Goal: Transaction & Acquisition: Purchase product/service

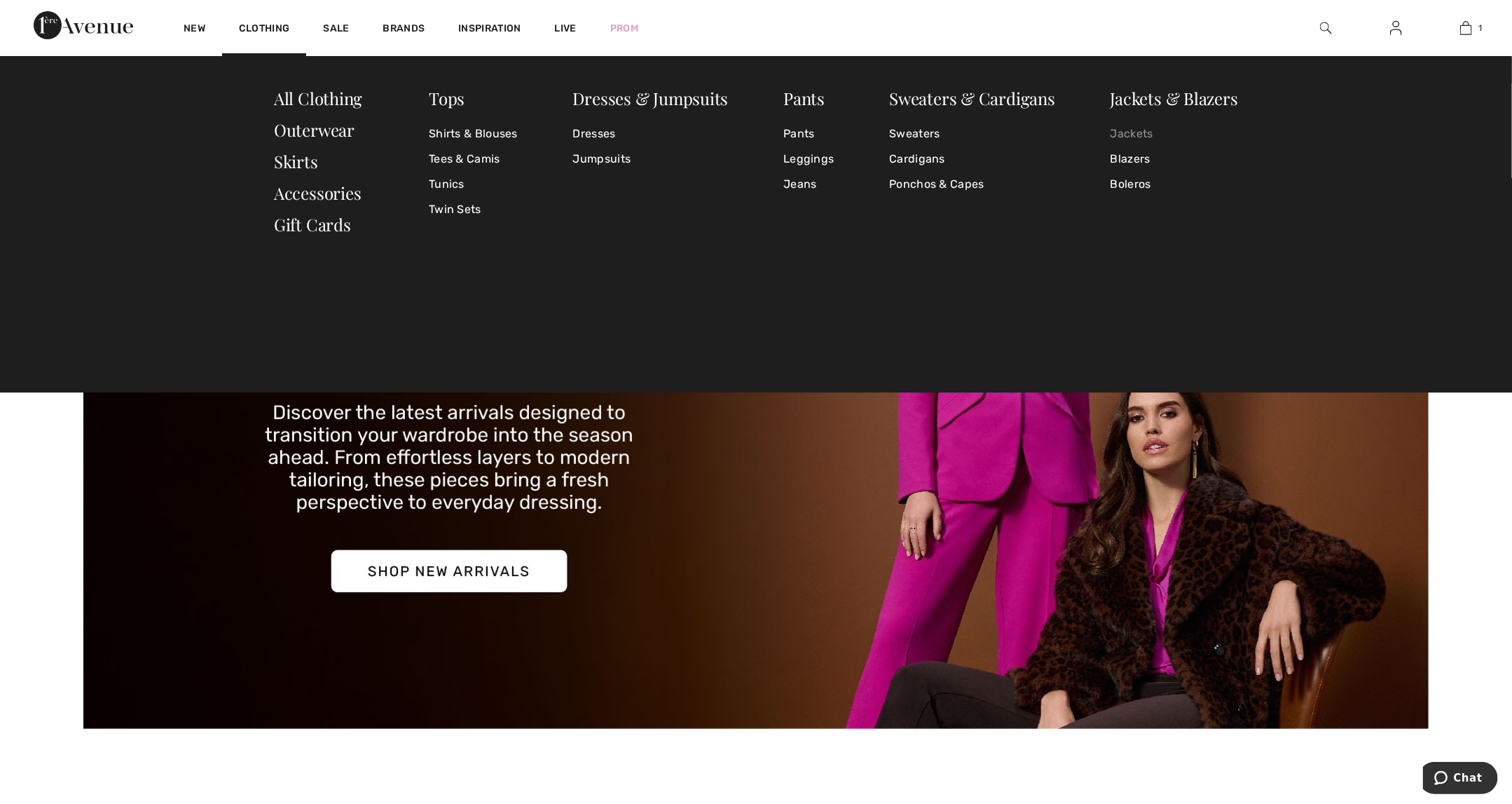
click at [1139, 136] on link "Jackets" at bounding box center [1174, 134] width 128 height 25
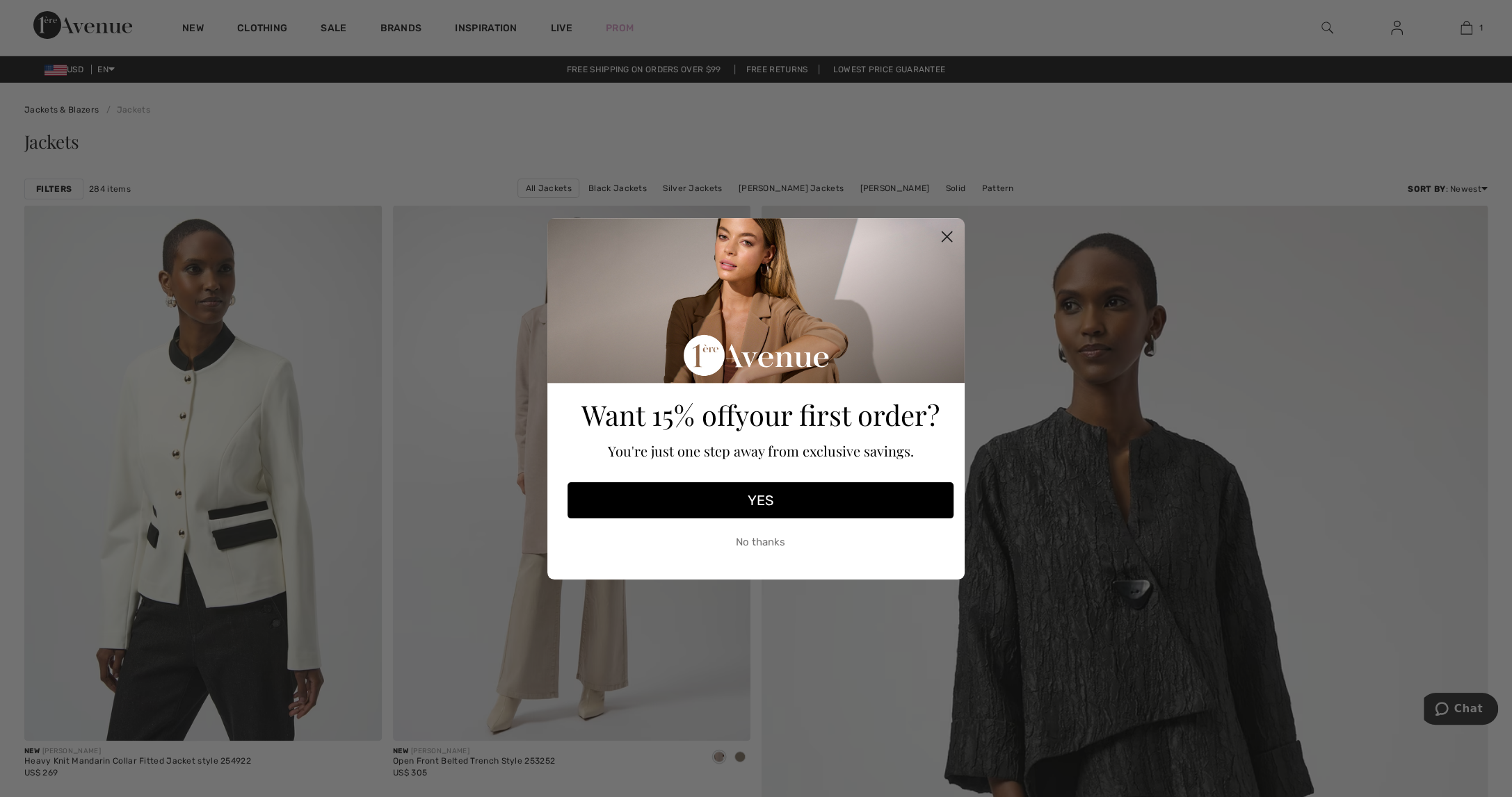
click at [942, 238] on circle "Close dialog" at bounding box center [947, 236] width 23 height 23
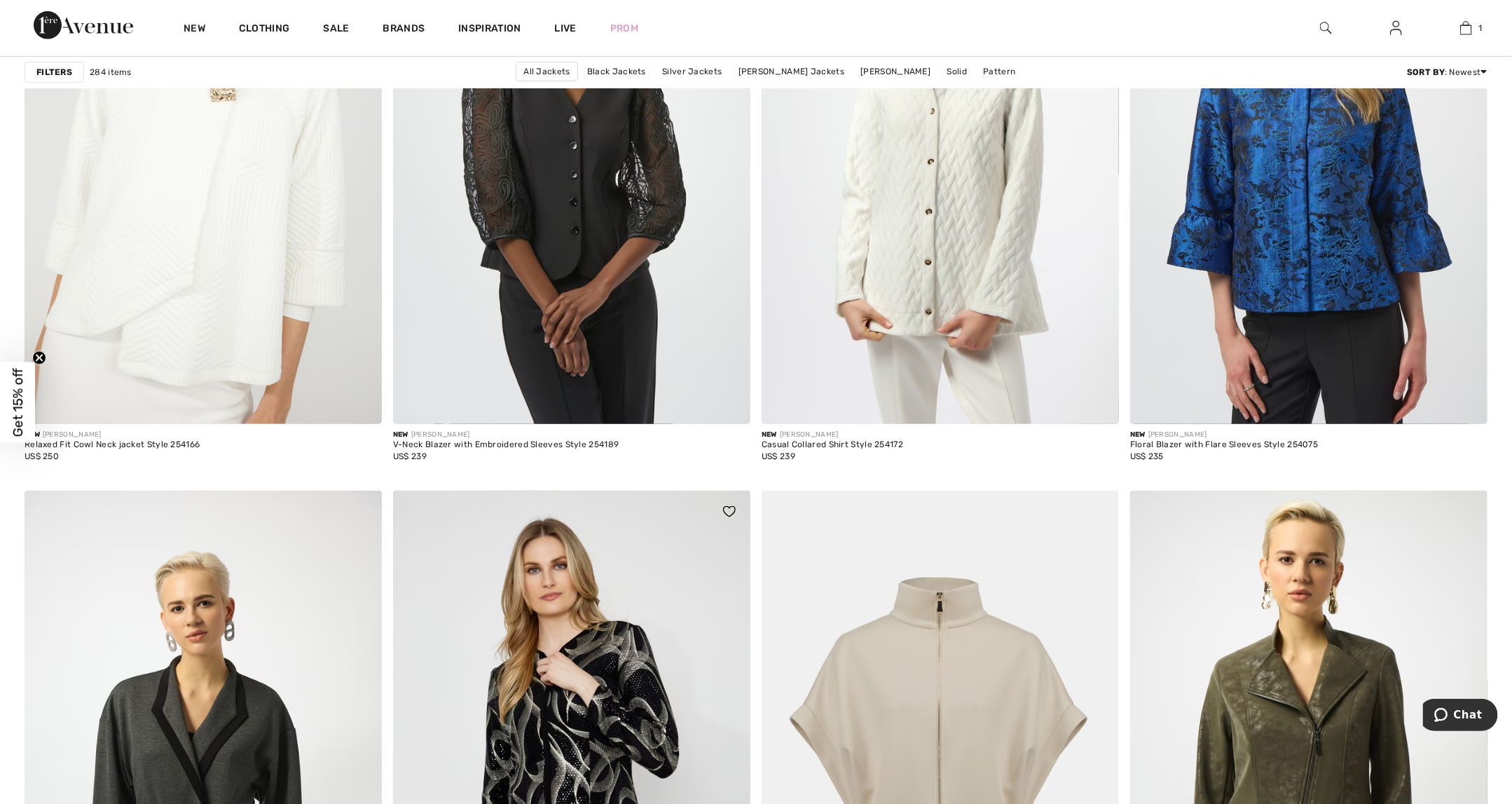
scroll to position [3576, 0]
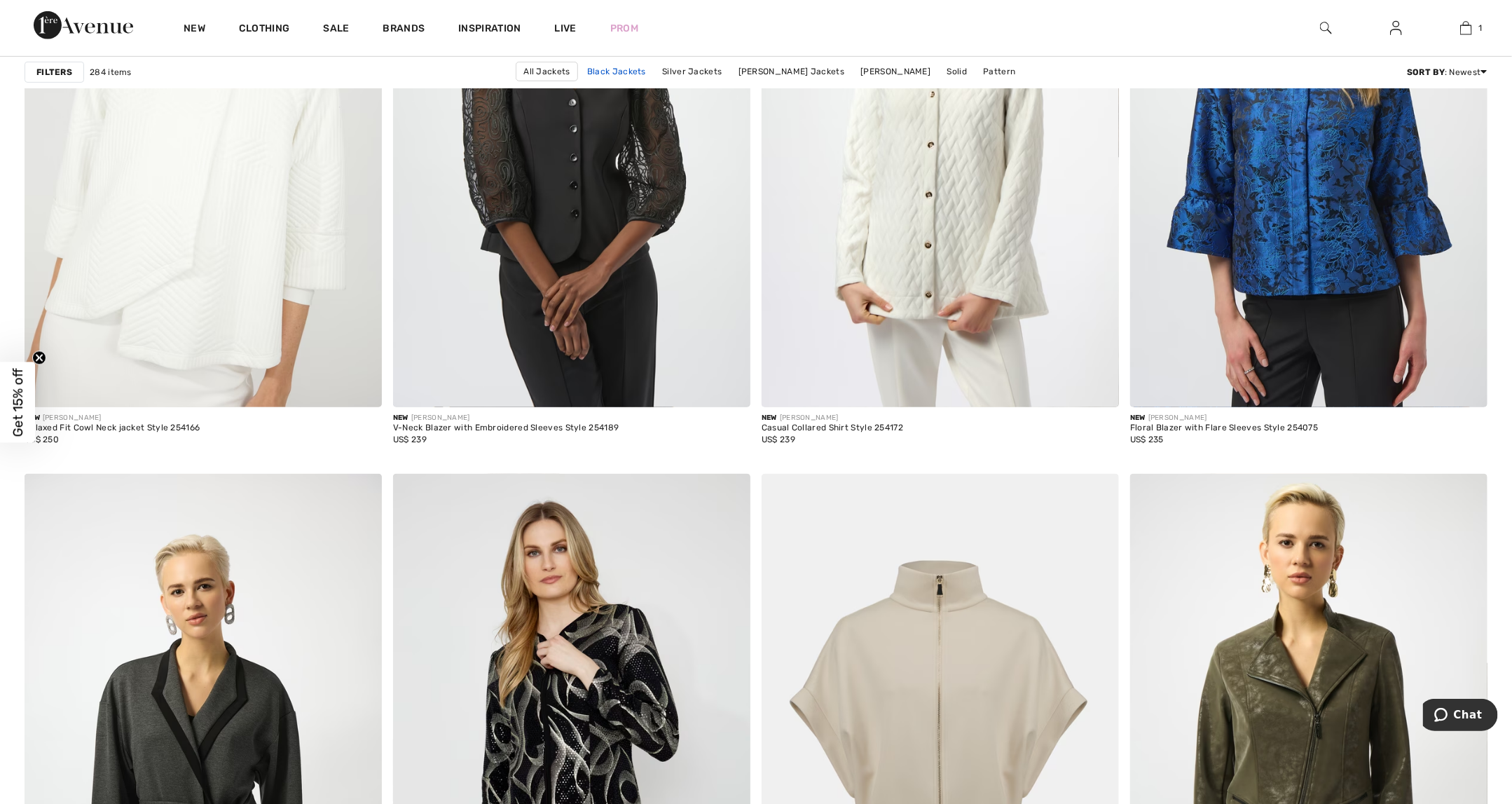
click at [627, 66] on link "Black Jackets" at bounding box center [616, 71] width 73 height 18
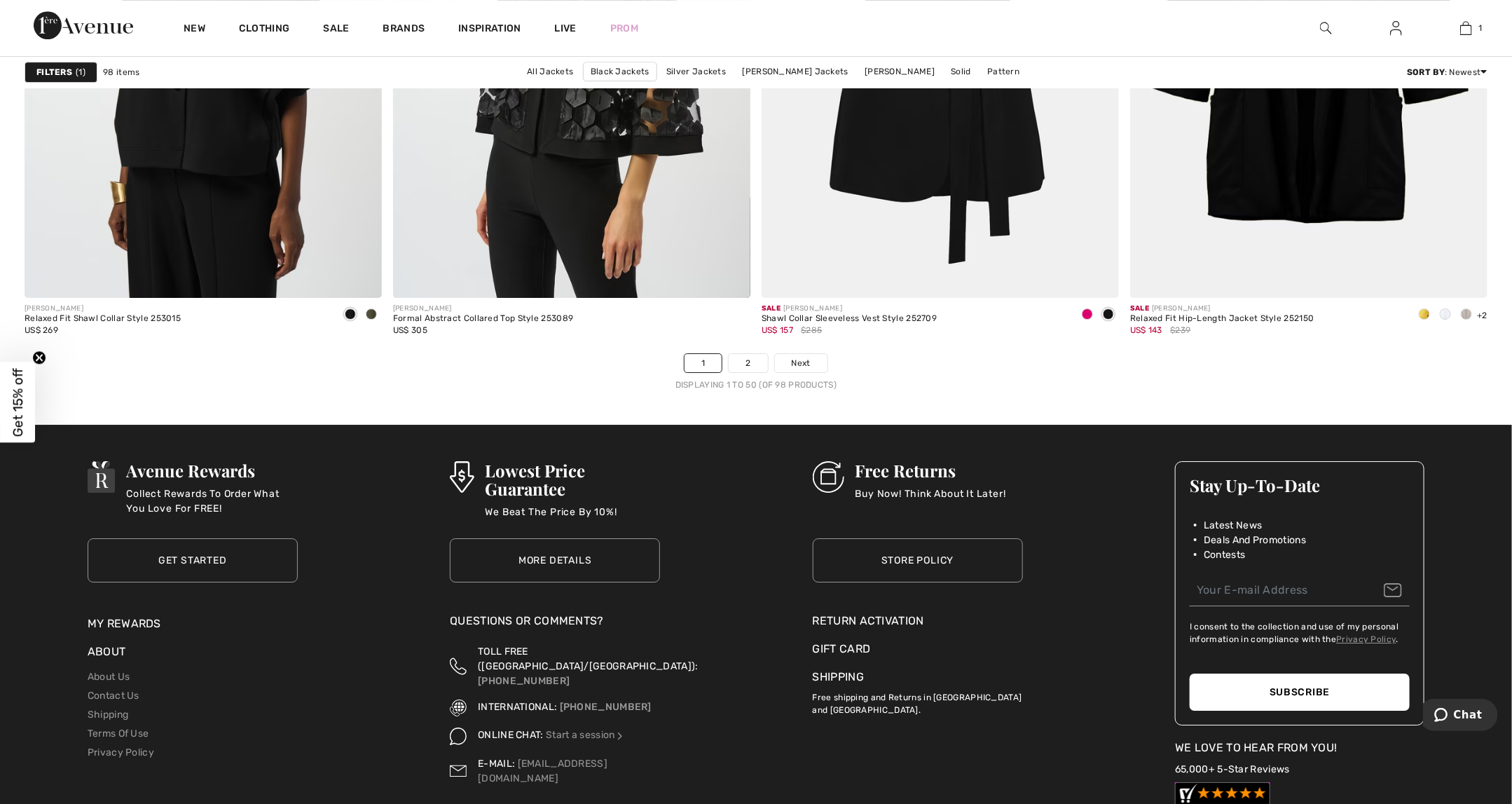
scroll to position [9116, 0]
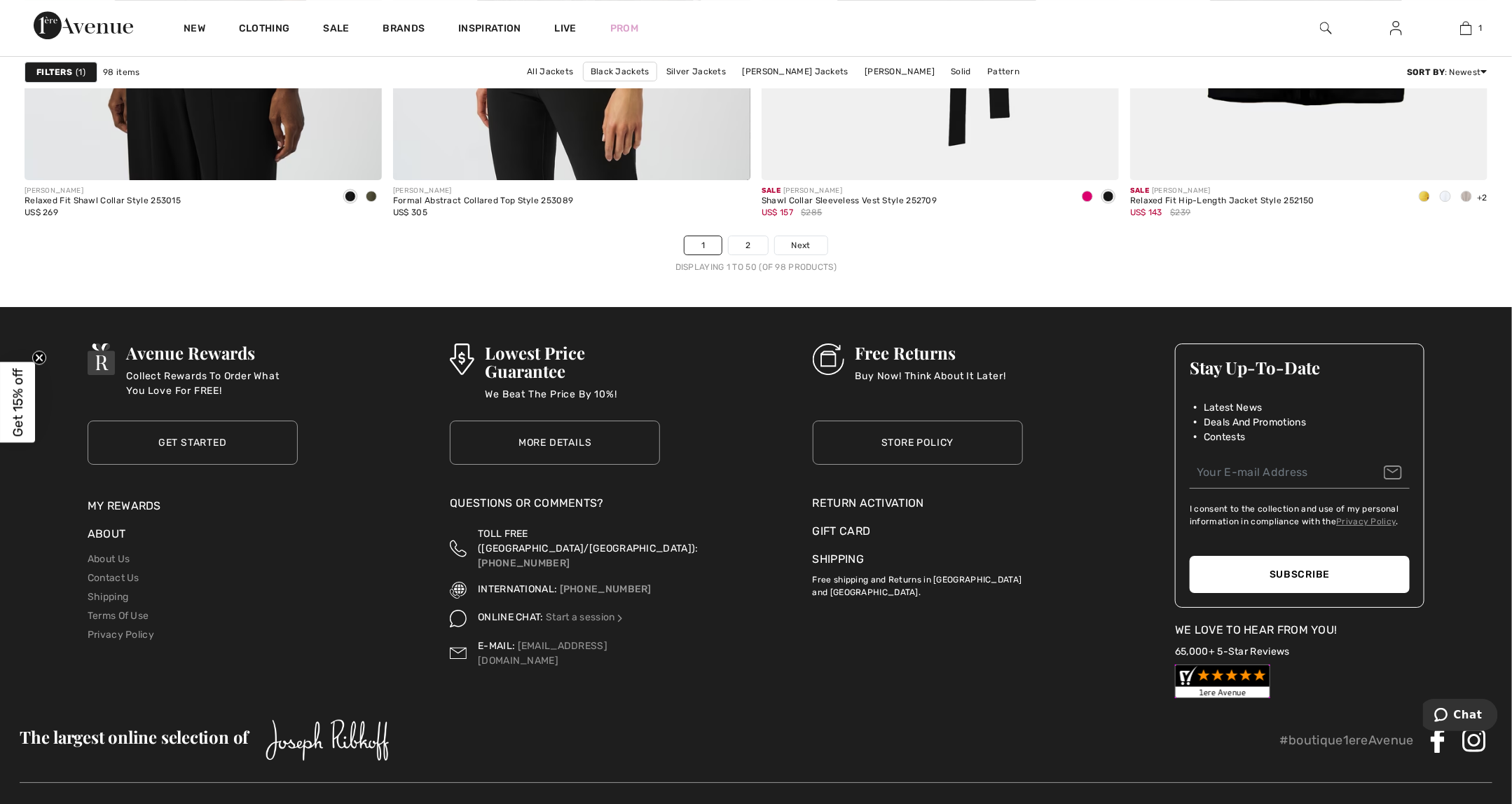
click at [759, 246] on link "2" at bounding box center [748, 245] width 38 height 18
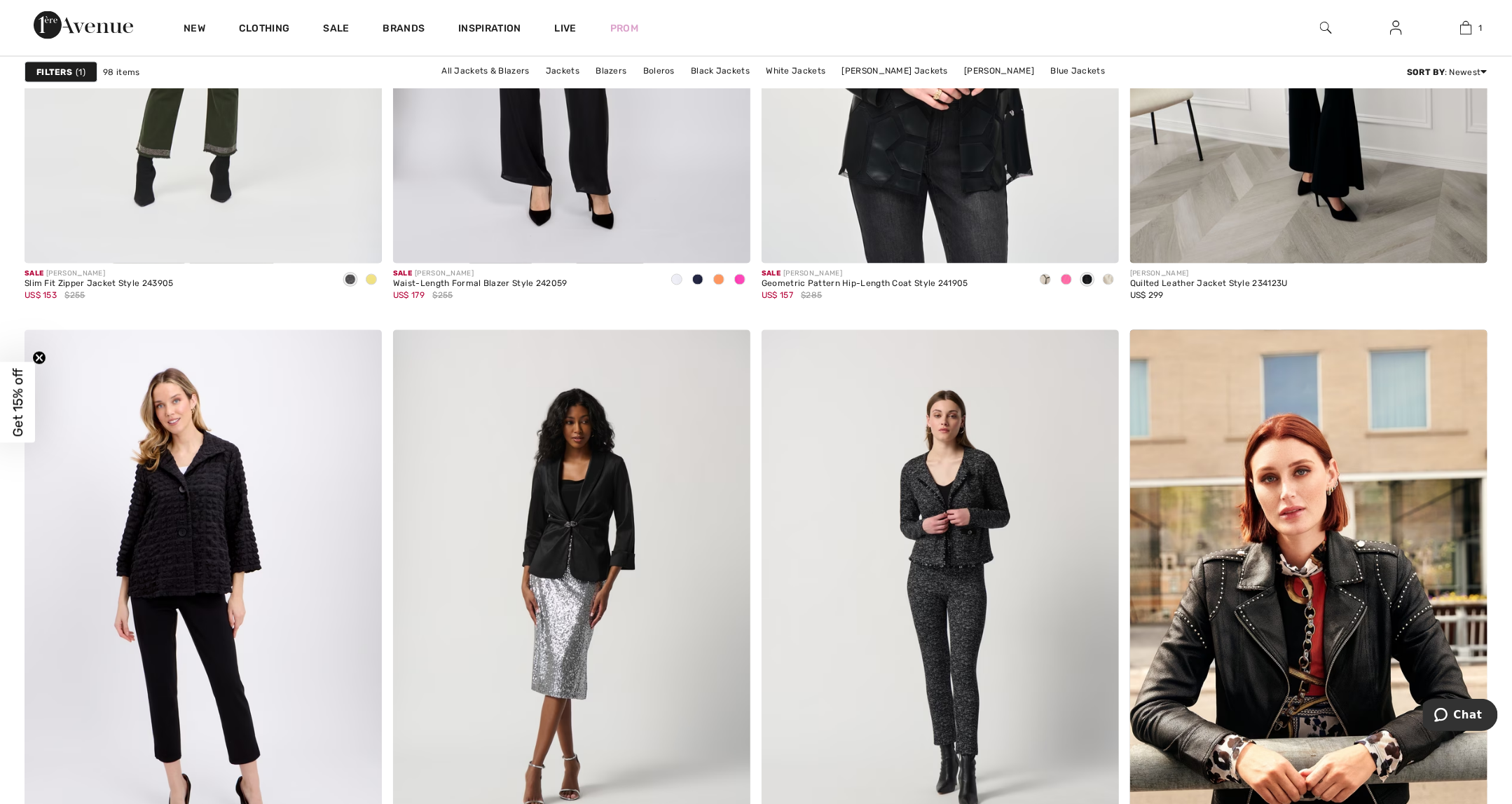
scroll to position [7713, 0]
